Goal: Obtain resource: Download file/media

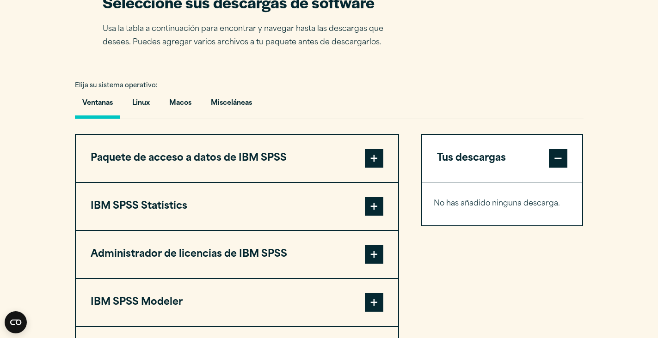
scroll to position [693, 0]
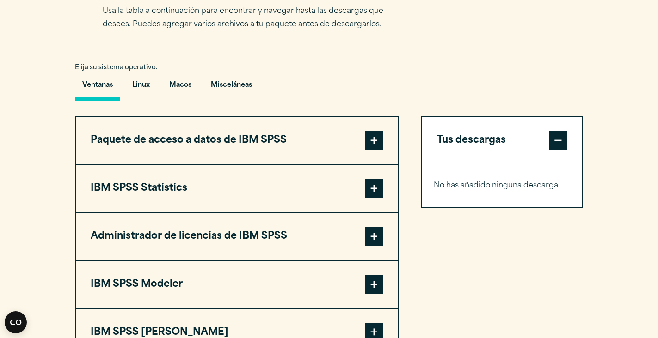
click at [373, 187] on span at bounding box center [374, 188] width 18 height 18
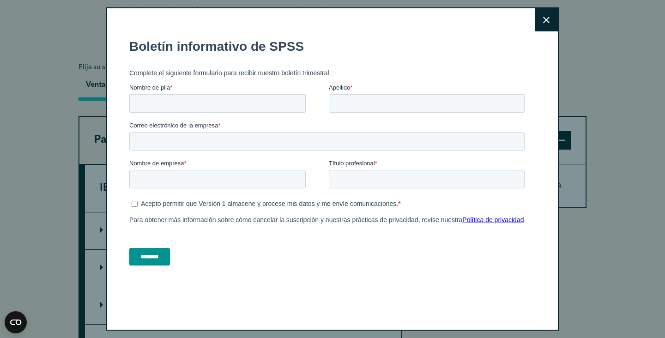
click at [549, 22] on icon at bounding box center [546, 20] width 6 height 7
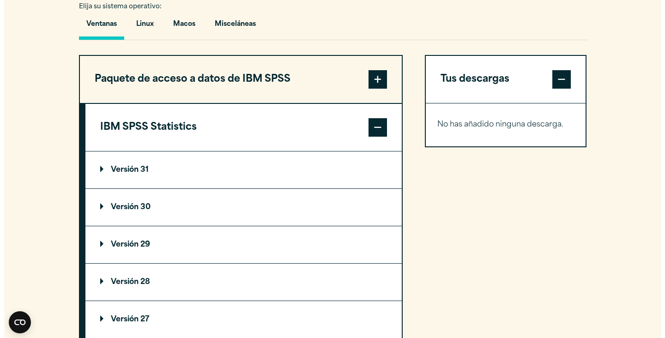
scroll to position [786, 0]
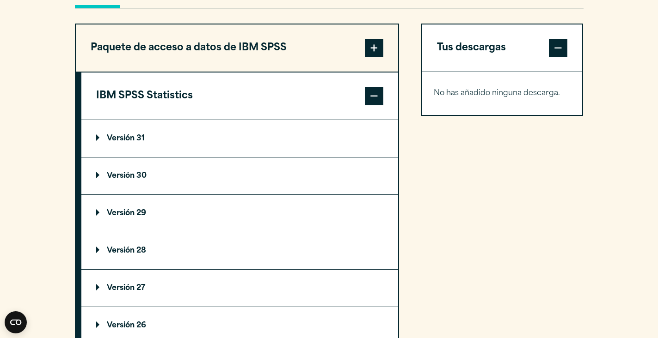
click at [374, 139] on summary "Versión 31" at bounding box center [239, 138] width 317 height 37
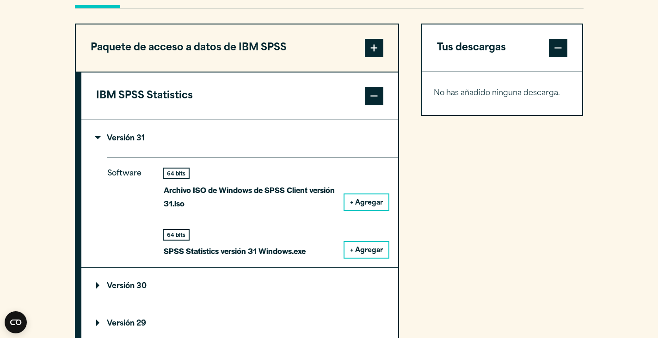
click at [378, 206] on font "+ Agregar" at bounding box center [366, 203] width 33 height 7
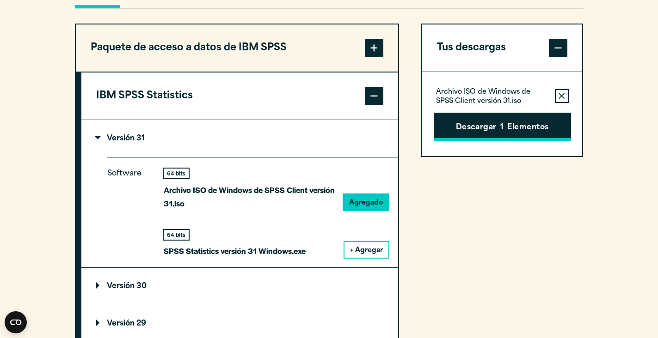
click at [505, 128] on button "Descargar 1 Elementos" at bounding box center [501, 127] width 137 height 29
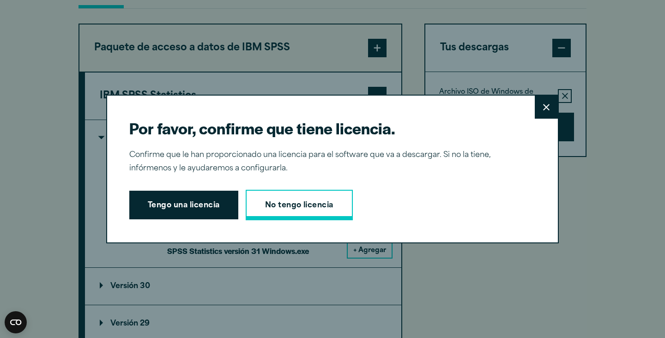
click at [288, 209] on font "No tengo licencia" at bounding box center [299, 205] width 68 height 7
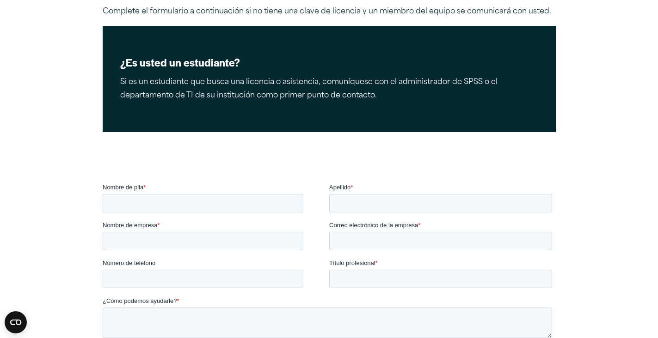
scroll to position [185, 0]
